Goal: Task Accomplishment & Management: Use online tool/utility

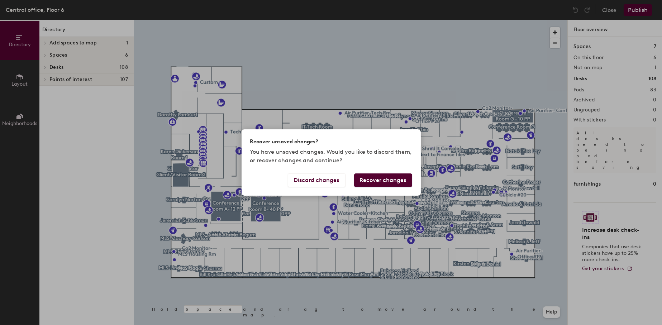
click at [368, 183] on button "Recover changes" at bounding box center [383, 181] width 58 height 14
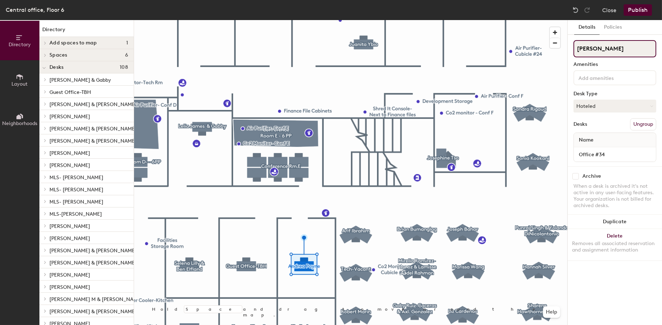
drag, startPoint x: 616, startPoint y: 51, endPoint x: 569, endPoint y: 52, distance: 46.3
click at [569, 52] on div "Details Policies [PERSON_NAME] Amenities Desk Type Hoteled Desks Ungroup Name O…" at bounding box center [615, 172] width 94 height 305
type input "[PERSON_NAME]"
click at [638, 10] on button "Publish" at bounding box center [638, 9] width 28 height 11
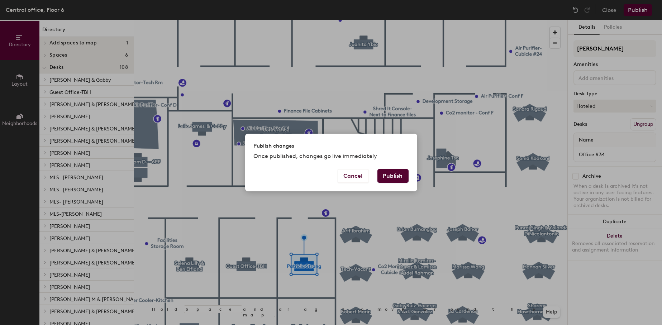
click at [395, 173] on button "Publish" at bounding box center [393, 176] width 31 height 14
